Goal: Task Accomplishment & Management: Contribute content

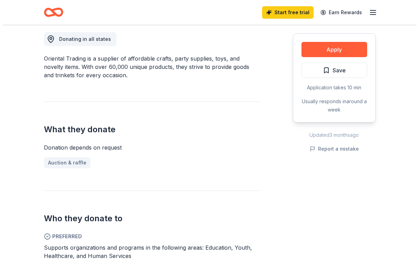
scroll to position [104, 0]
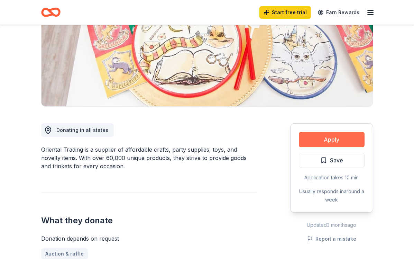
click at [334, 143] on button "Apply" at bounding box center [332, 139] width 66 height 15
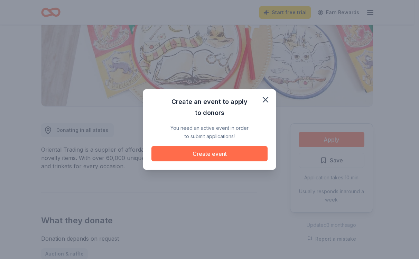
click at [231, 153] on button "Create event" at bounding box center [209, 153] width 116 height 15
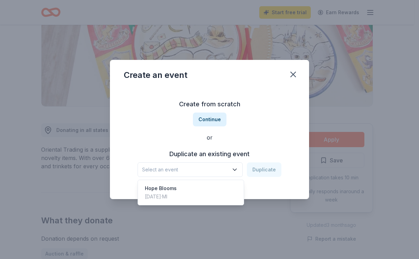
click at [236, 168] on icon "button" at bounding box center [234, 169] width 7 height 7
click at [228, 194] on div "Hope Blooms Apr 24, 2025 · MI" at bounding box center [190, 192] width 103 height 22
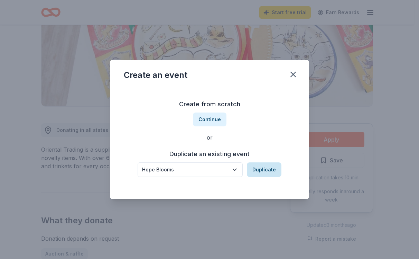
click at [263, 171] on button "Duplicate" at bounding box center [264, 169] width 35 height 15
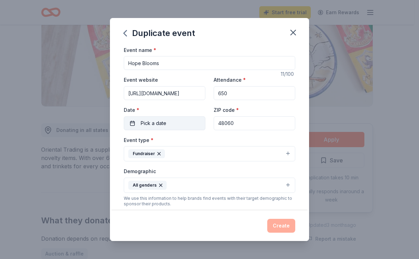
click at [160, 125] on span "Pick a date" at bounding box center [154, 123] width 26 height 8
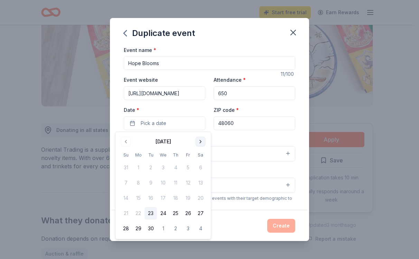
click at [200, 141] on button "Go to next month" at bounding box center [201, 142] width 10 height 10
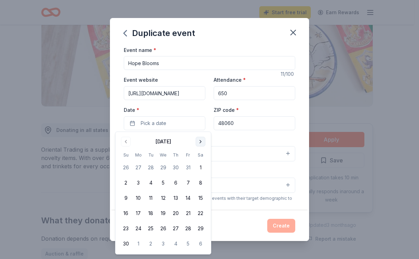
click at [200, 141] on button "Go to next month" at bounding box center [201, 142] width 10 height 10
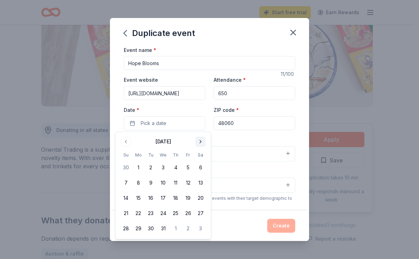
click at [200, 141] on button "Go to next month" at bounding box center [201, 142] width 10 height 10
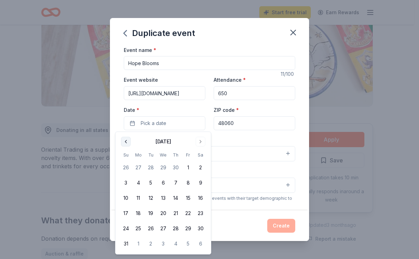
click at [126, 139] on button "Go to previous month" at bounding box center [126, 142] width 10 height 10
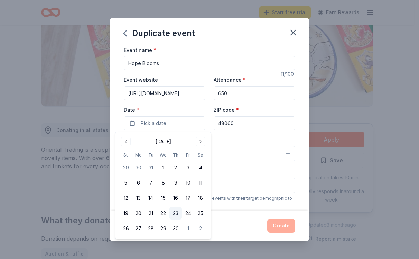
click at [176, 214] on button "23" at bounding box center [175, 213] width 12 height 12
click at [298, 138] on div "Event name * Hope Blooms 11 /100 Event website https://www.hunterhospitalityhou…" at bounding box center [209, 128] width 199 height 165
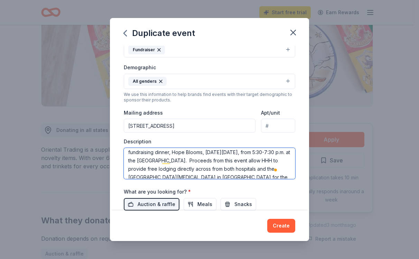
scroll to position [28, 0]
click at [270, 152] on textarea "Hunter Hospitality House provides free medical lodging and abundant amenities i…" at bounding box center [210, 163] width 172 height 31
click at [140, 159] on textarea "Hunter Hospitality House provides free medical lodging and abundant amenities i…" at bounding box center [210, 163] width 172 height 31
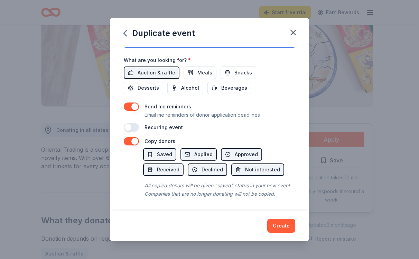
scroll to position [243, 0]
type textarea "Hunter Hospitality House provides free medical lodging and abundant amenities i…"
click at [279, 228] on button "Create" at bounding box center [281, 226] width 28 height 14
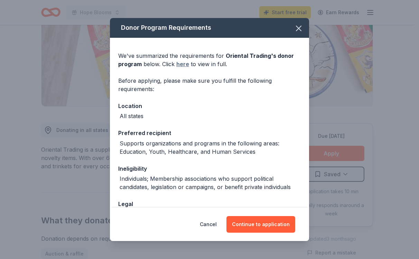
click at [179, 64] on link "here" at bounding box center [182, 64] width 13 height 8
click at [295, 30] on icon "button" at bounding box center [299, 29] width 10 height 10
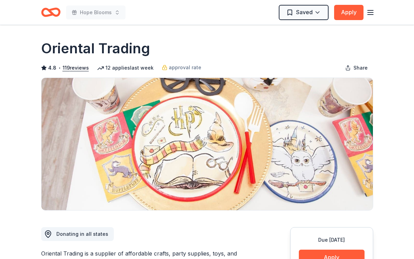
click at [372, 9] on icon "button" at bounding box center [370, 12] width 8 height 8
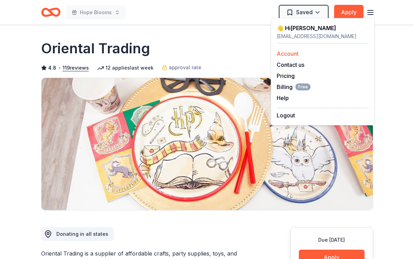
click at [284, 56] on link "Account" at bounding box center [288, 53] width 22 height 7
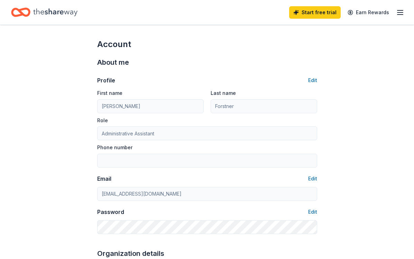
click at [397, 14] on icon "button" at bounding box center [400, 12] width 8 height 8
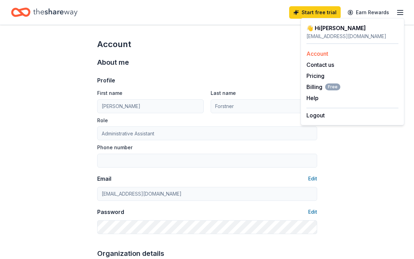
click at [317, 54] on link "Account" at bounding box center [317, 53] width 22 height 7
click at [401, 13] on icon "button" at bounding box center [400, 12] width 8 height 8
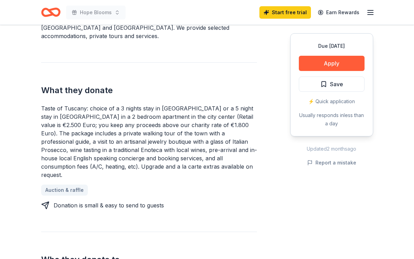
scroll to position [69, 0]
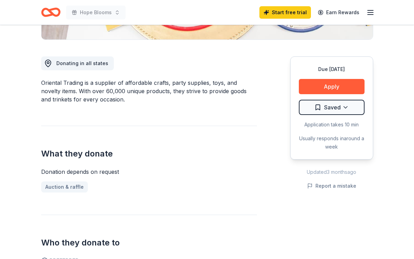
scroll to position [173, 0]
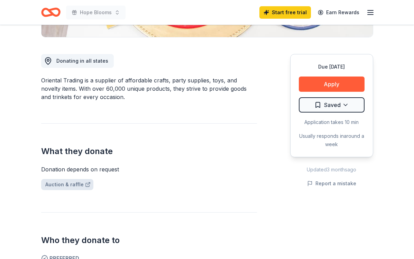
click at [55, 182] on link "Auction & raffle" at bounding box center [67, 184] width 52 height 11
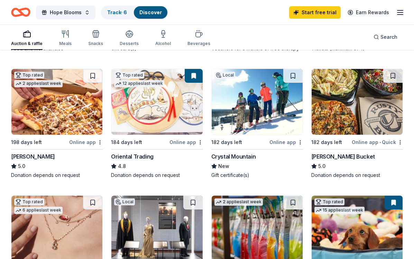
scroll to position [173, 0]
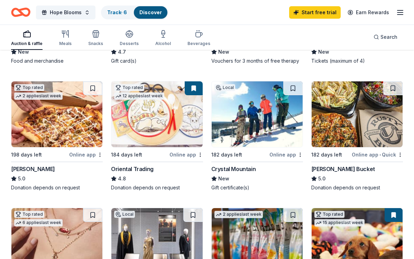
click at [238, 118] on img at bounding box center [257, 114] width 91 height 66
